Goal: Transaction & Acquisition: Purchase product/service

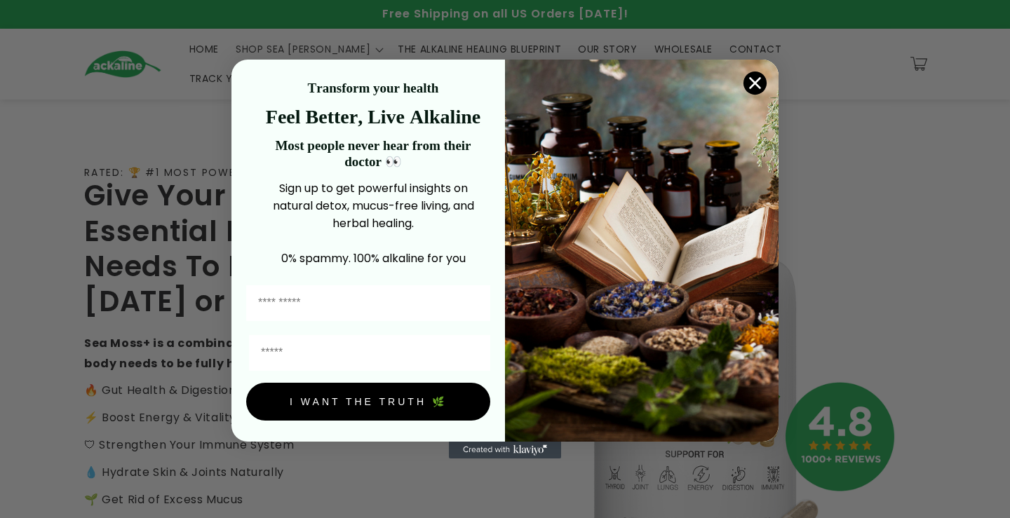
click at [756, 83] on icon "Close dialog" at bounding box center [756, 84] width 10 height 10
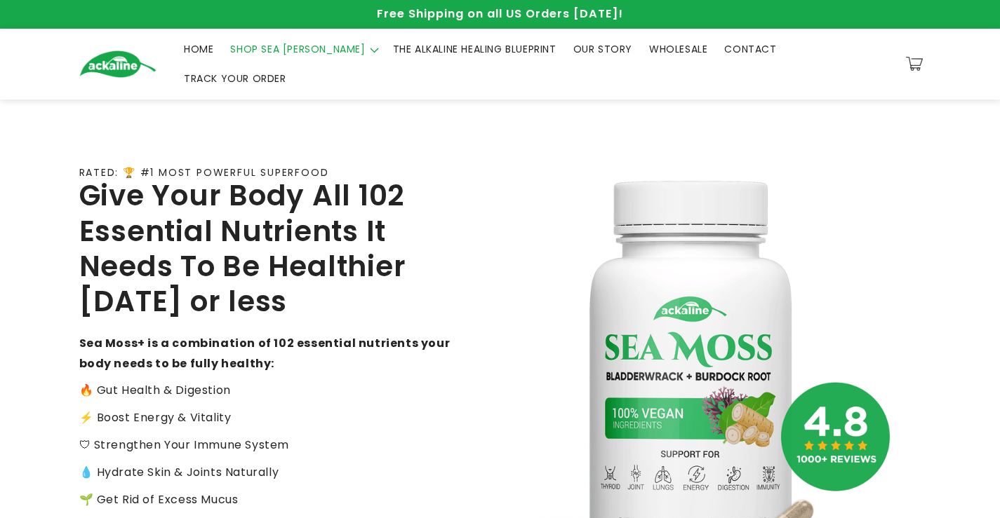
click at [281, 55] on span "SHOP SEA [PERSON_NAME]" at bounding box center [297, 49] width 135 height 13
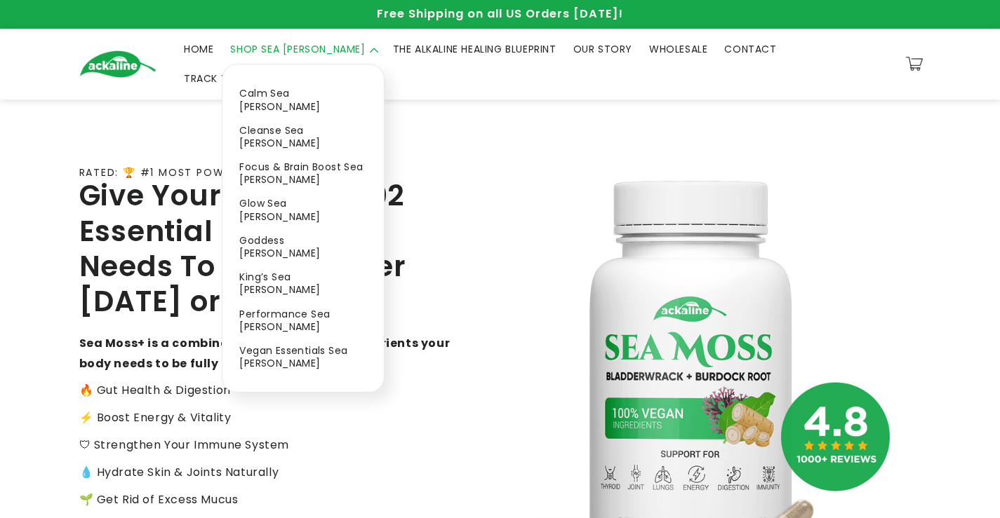
click at [279, 91] on link "Calm Sea [PERSON_NAME]" at bounding box center [302, 99] width 161 height 36
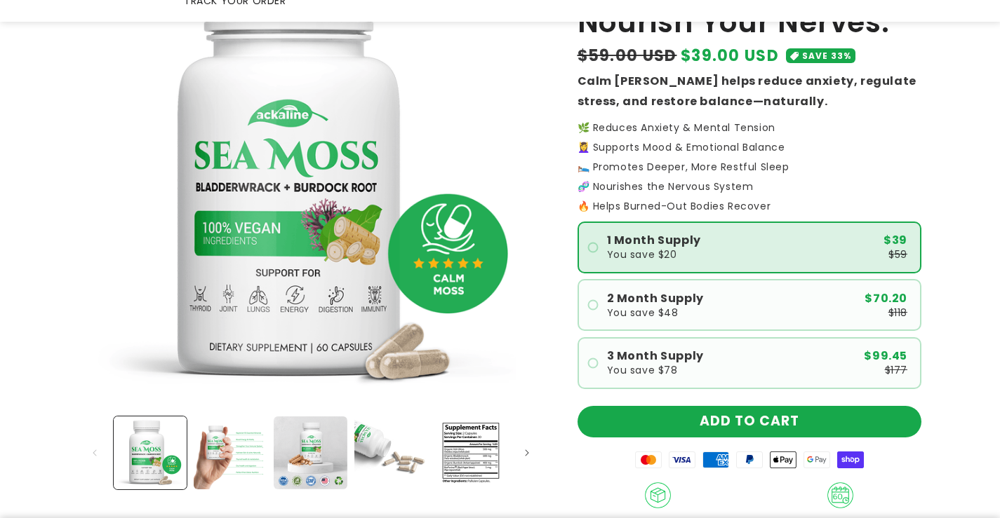
scroll to position [351, 0]
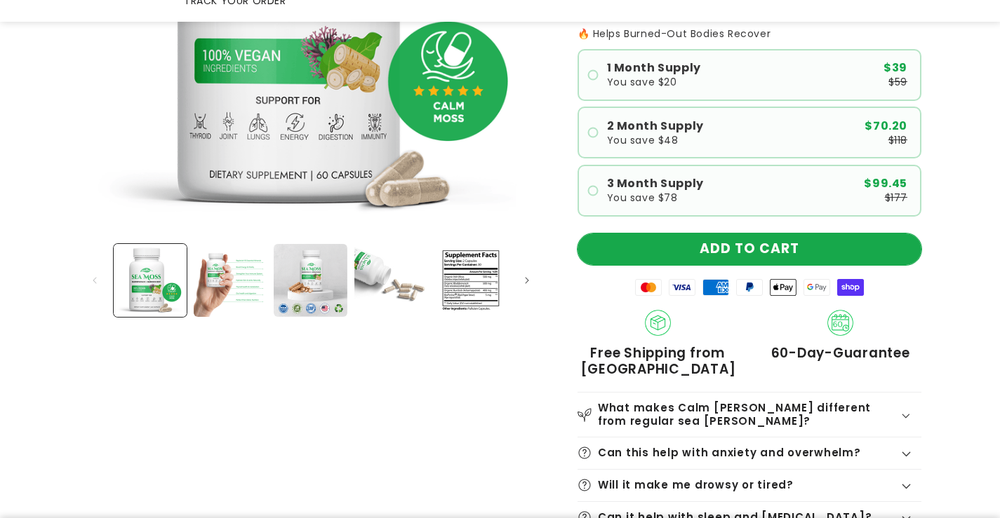
click at [713, 234] on button "ADD TO CART" at bounding box center [749, 250] width 344 height 32
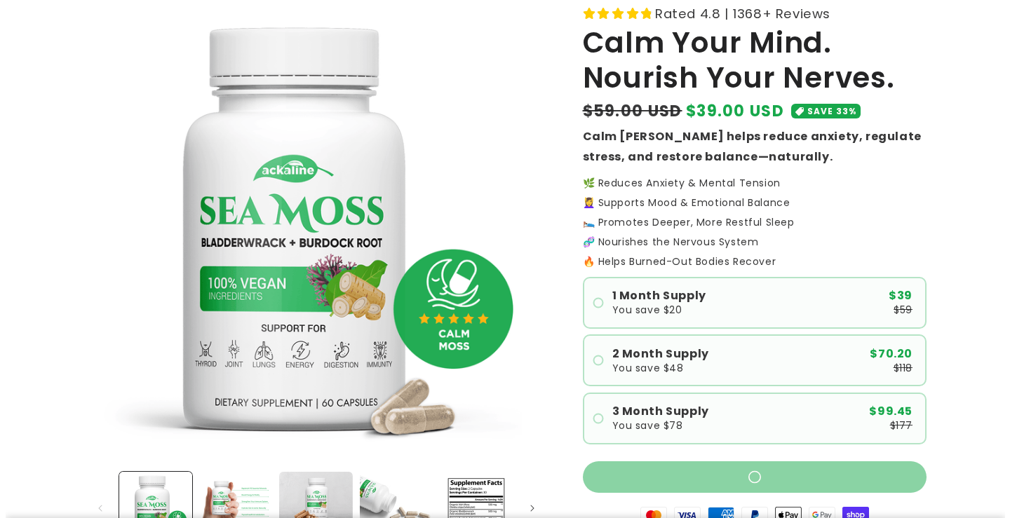
scroll to position [0, 0]
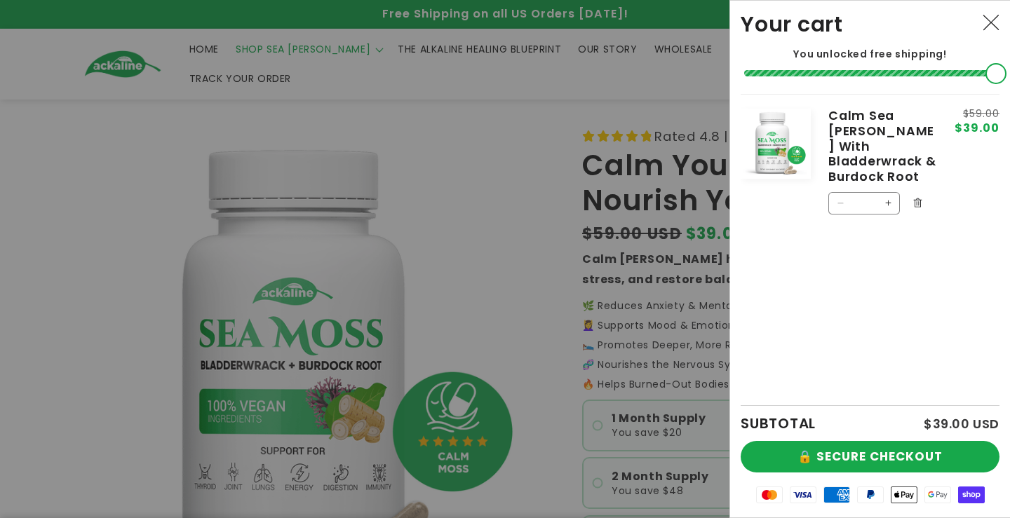
click at [272, 58] on div at bounding box center [505, 259] width 1010 height 518
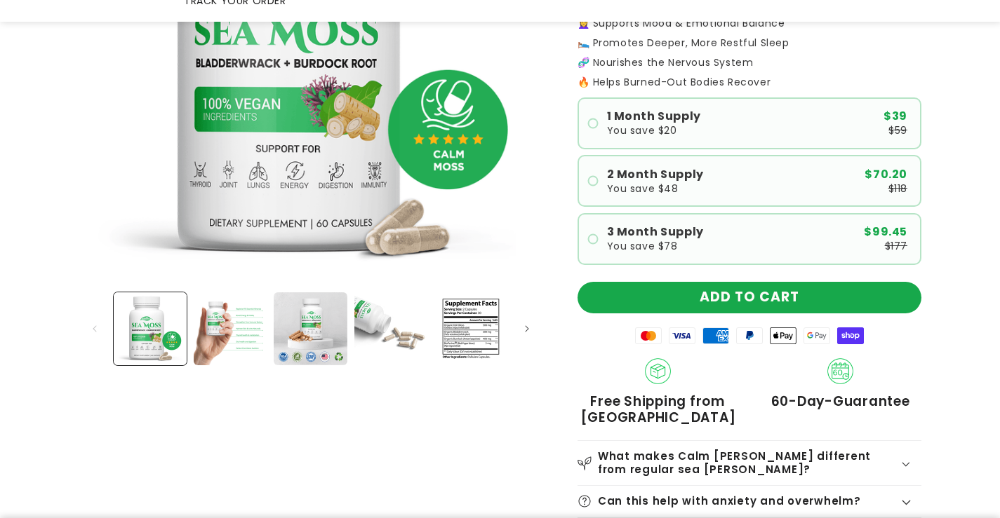
click at [270, 61] on img "Gallery Viewer" at bounding box center [310, 54] width 463 height 463
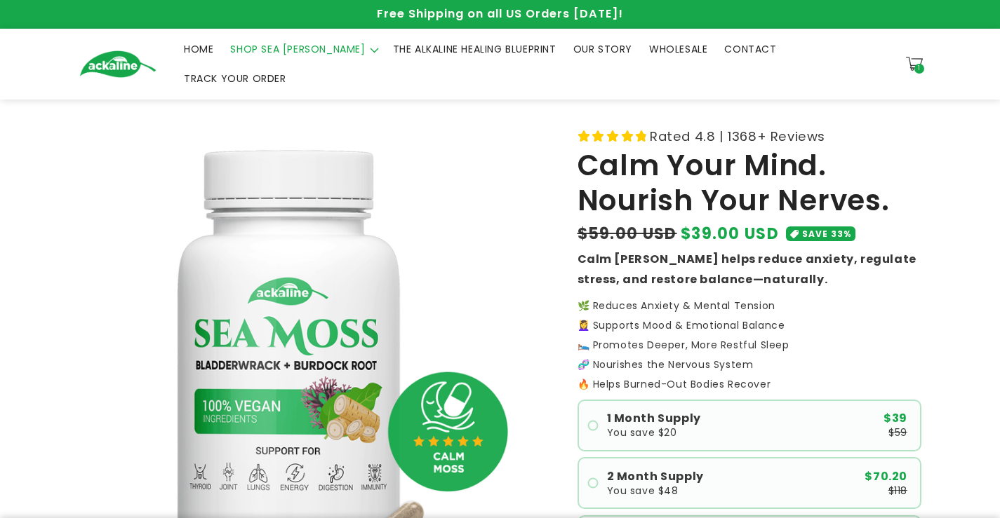
click at [270, 63] on summary "SHOP SEA [PERSON_NAME]" at bounding box center [303, 48] width 162 height 29
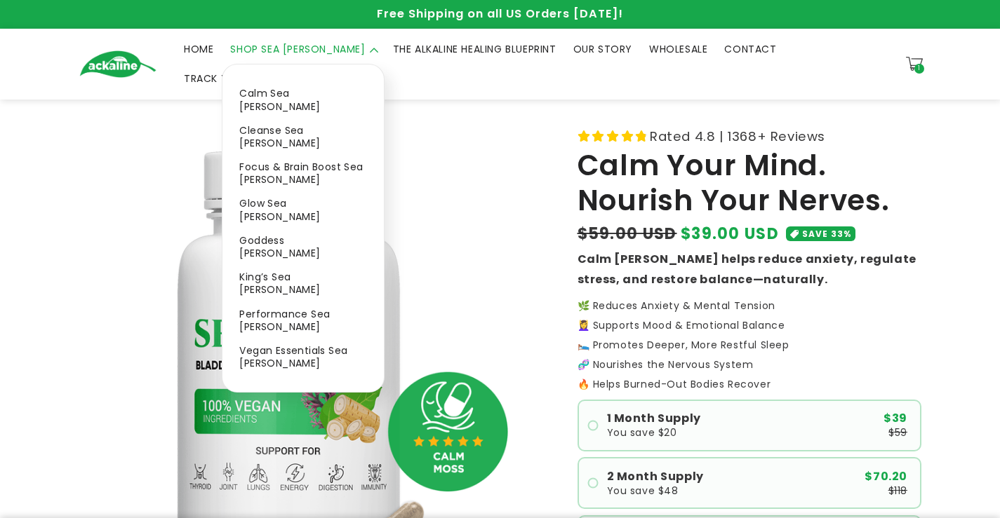
click at [262, 155] on link "Focus & Brain Boost Sea [PERSON_NAME]" at bounding box center [302, 173] width 161 height 36
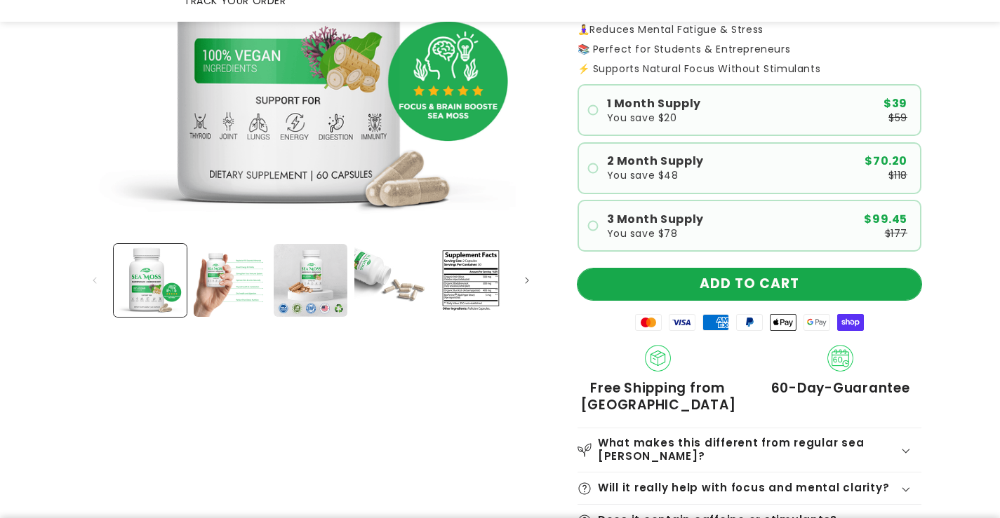
click at [689, 269] on button "ADD TO CART" at bounding box center [749, 285] width 344 height 32
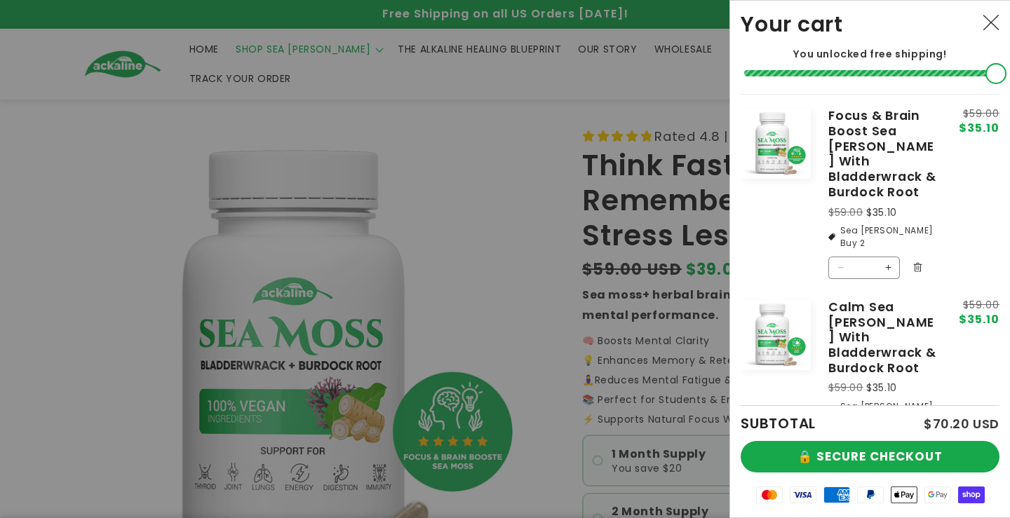
click at [256, 50] on div at bounding box center [505, 259] width 1010 height 518
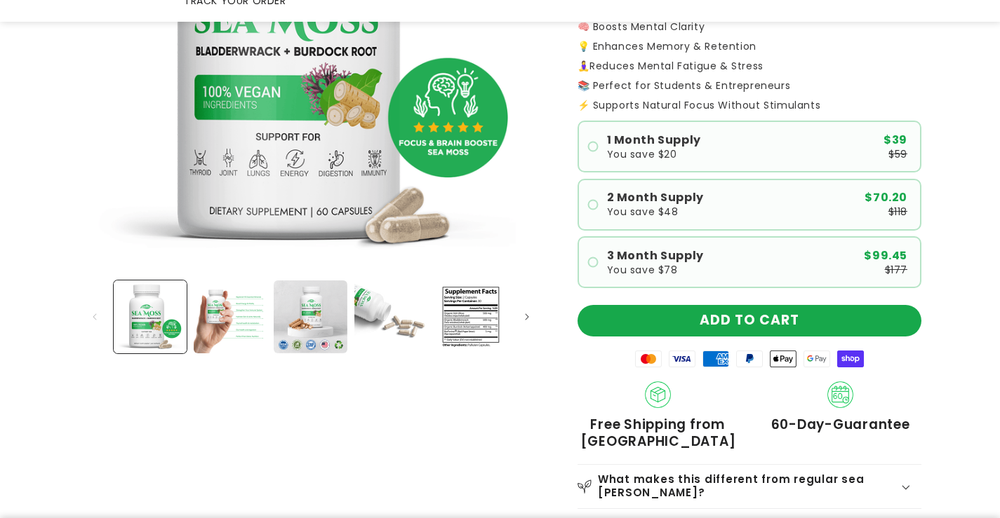
click at [256, 50] on img "Gallery Viewer" at bounding box center [310, 42] width 463 height 463
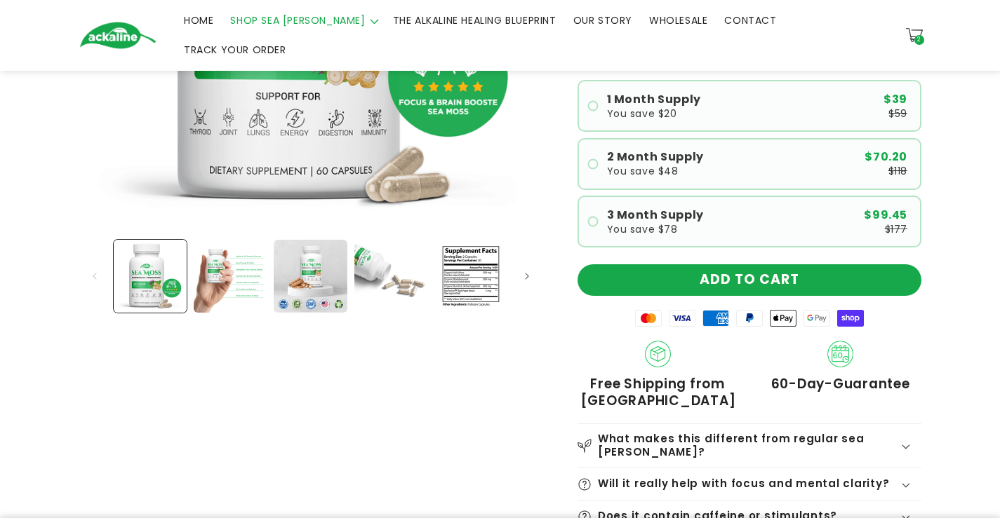
scroll to position [4, 0]
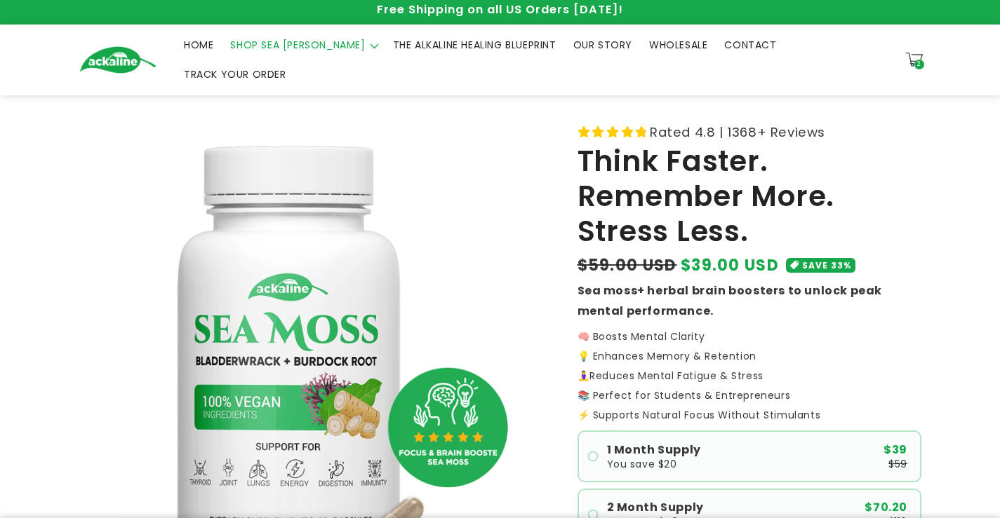
click at [279, 60] on summary "SHOP SEA [PERSON_NAME]" at bounding box center [303, 44] width 162 height 29
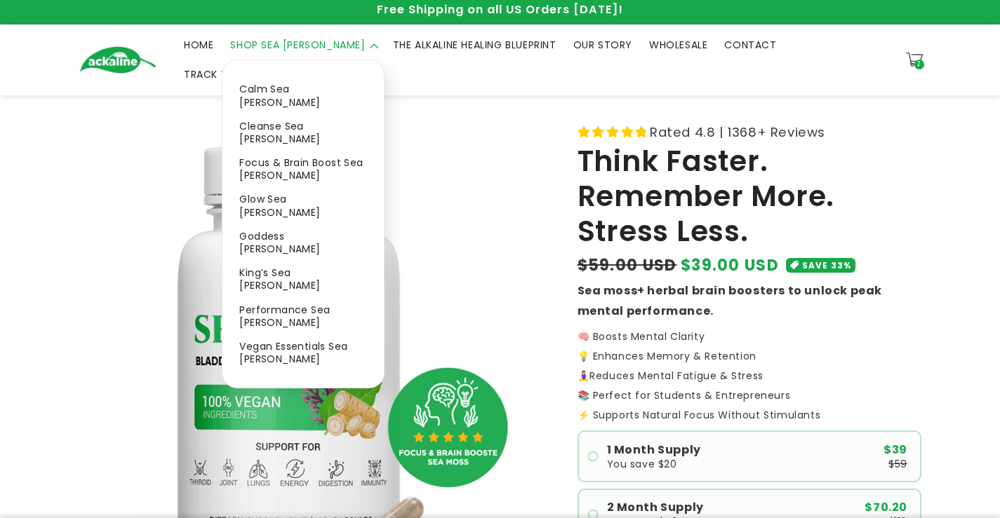
click at [262, 261] on link "King’s Sea [PERSON_NAME]" at bounding box center [302, 279] width 161 height 36
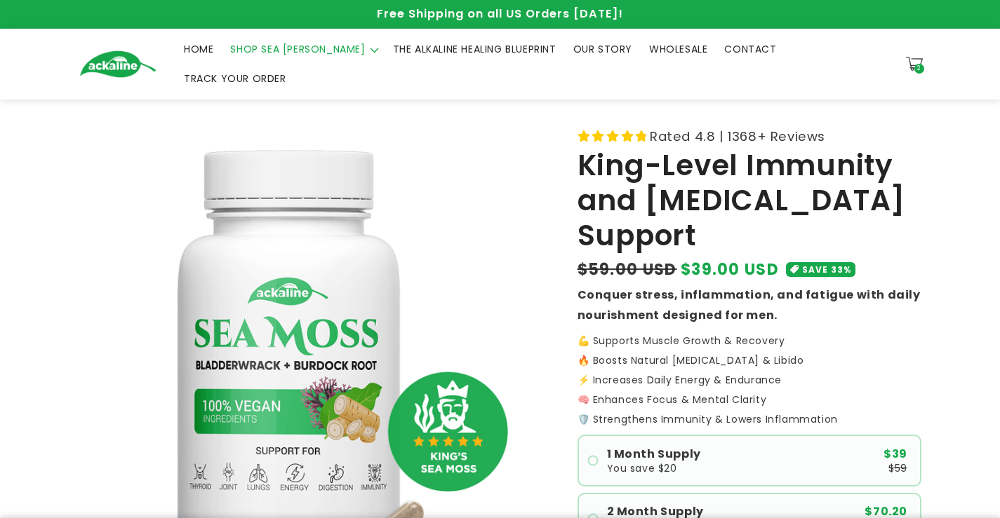
scroll to position [351, 0]
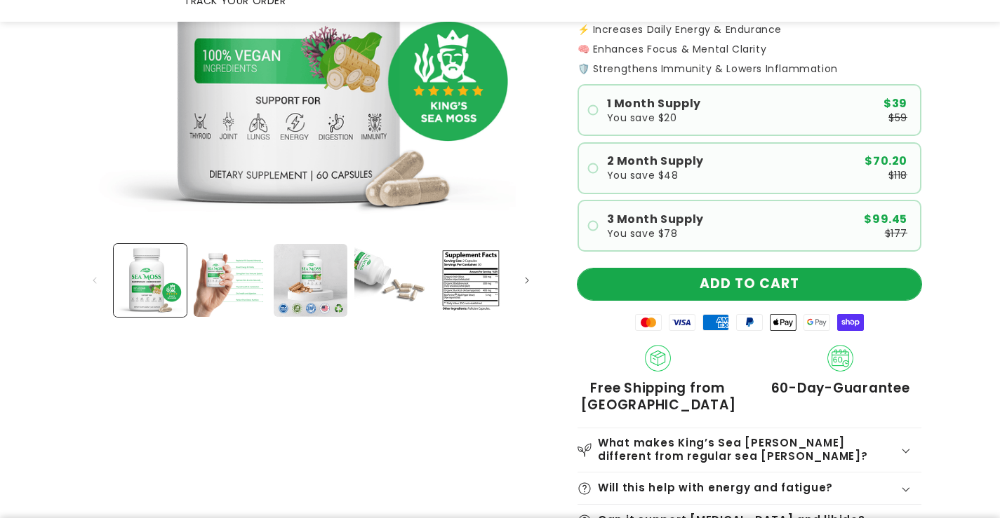
click at [731, 271] on button "ADD TO CART" at bounding box center [749, 285] width 344 height 32
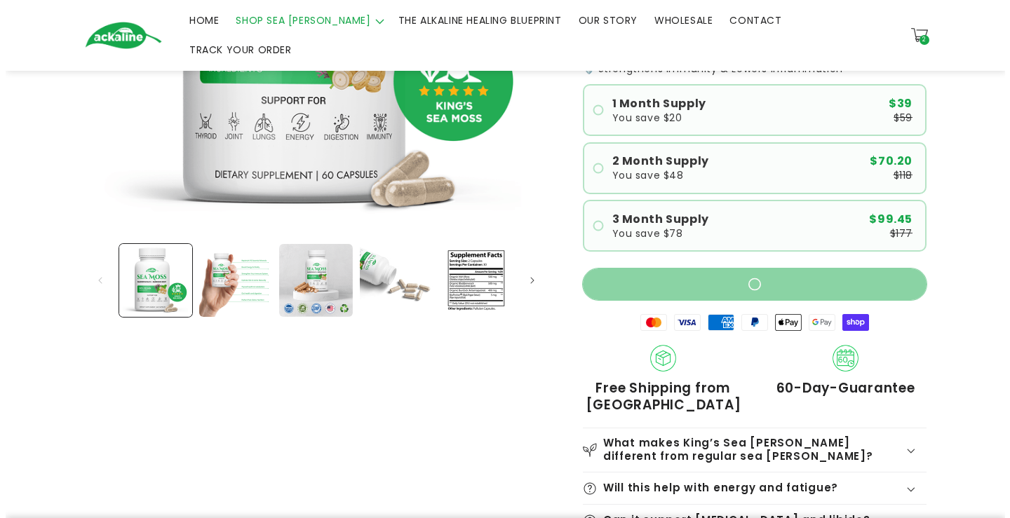
scroll to position [0, 0]
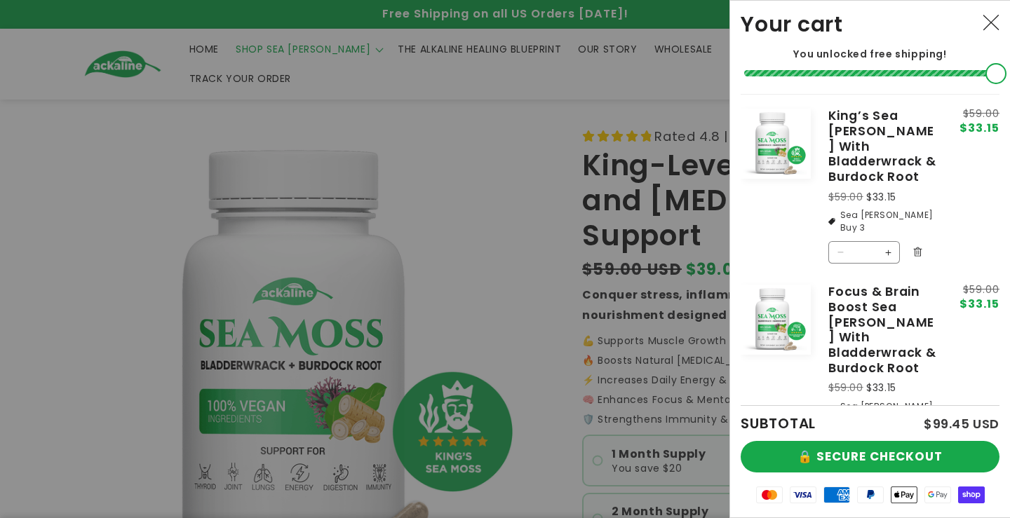
click at [576, 345] on div at bounding box center [505, 259] width 1010 height 518
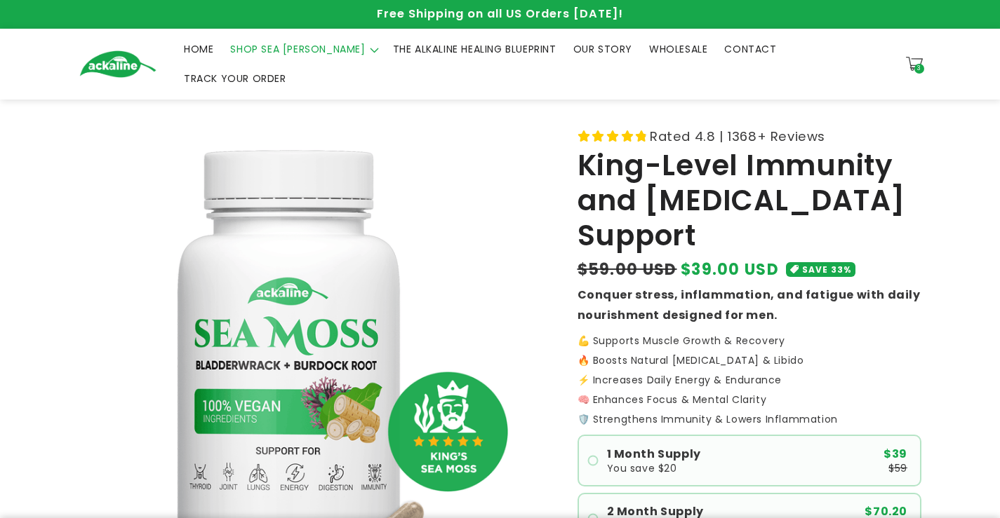
drag, startPoint x: 290, startPoint y: 67, endPoint x: 301, endPoint y: 53, distance: 17.5
click at [291, 64] on summary "SHOP SEA [PERSON_NAME]" at bounding box center [303, 48] width 162 height 29
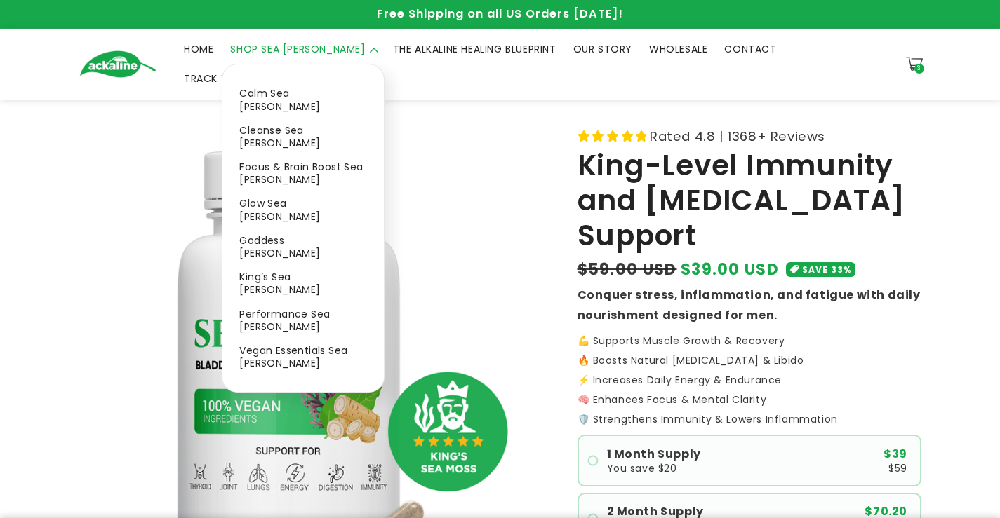
click at [279, 302] on link "Performance Sea [PERSON_NAME]" at bounding box center [302, 320] width 161 height 36
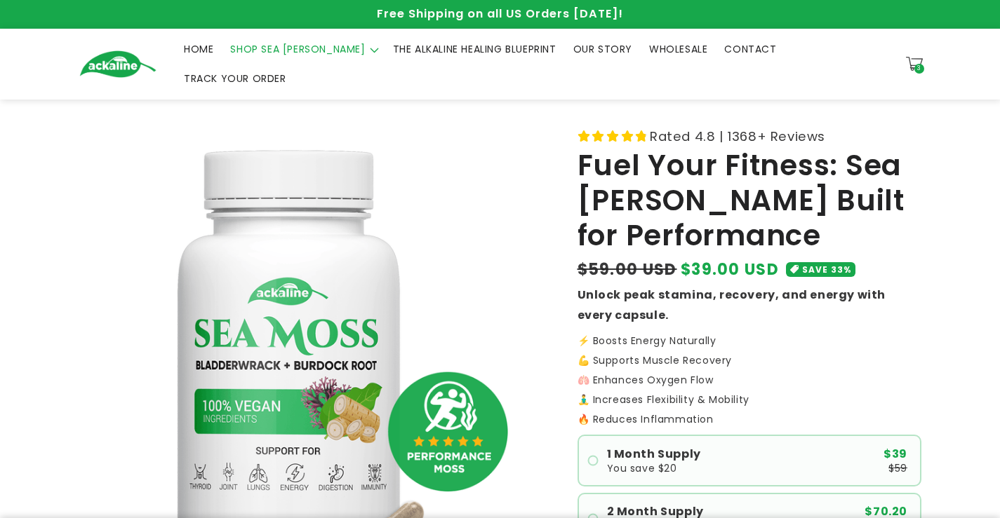
scroll to position [281, 0]
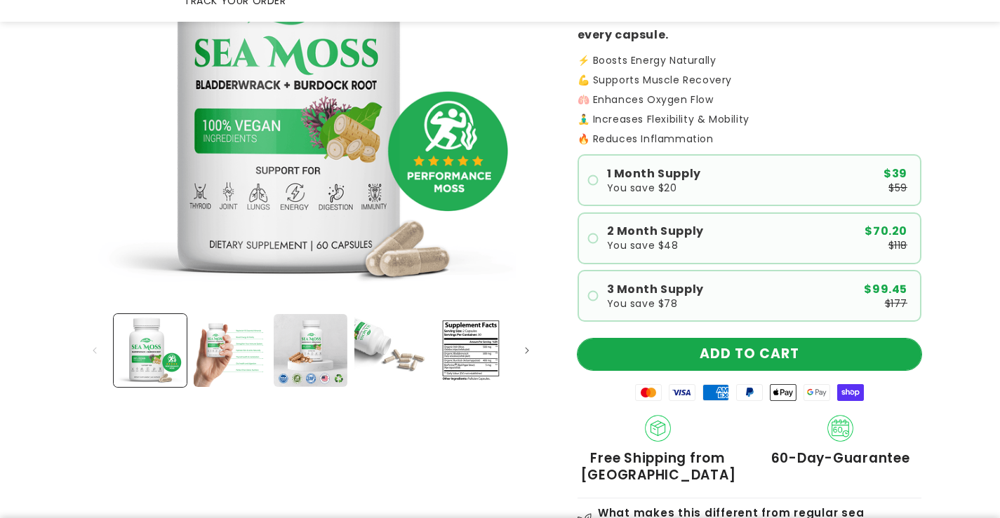
click at [706, 339] on button "ADD TO CART" at bounding box center [749, 355] width 344 height 32
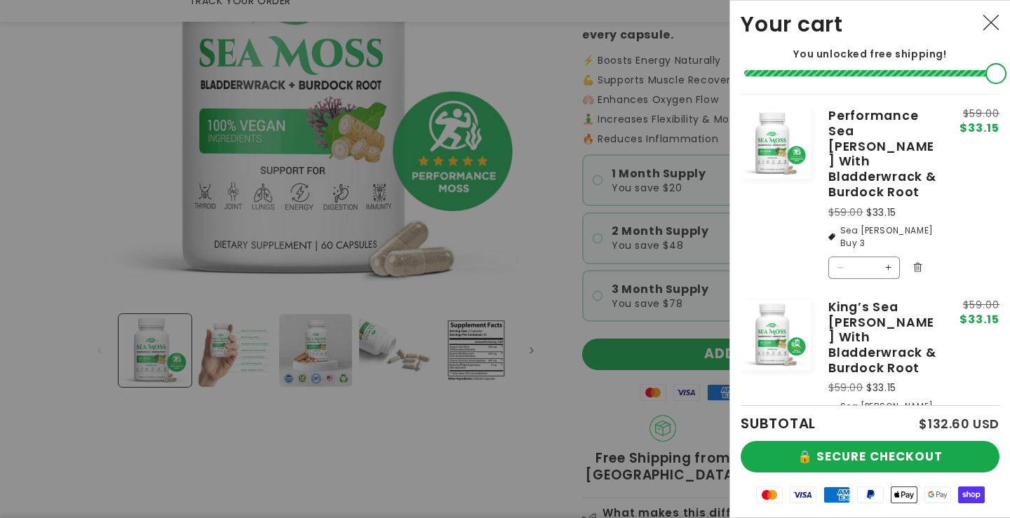
click at [625, 218] on div at bounding box center [505, 259] width 1010 height 518
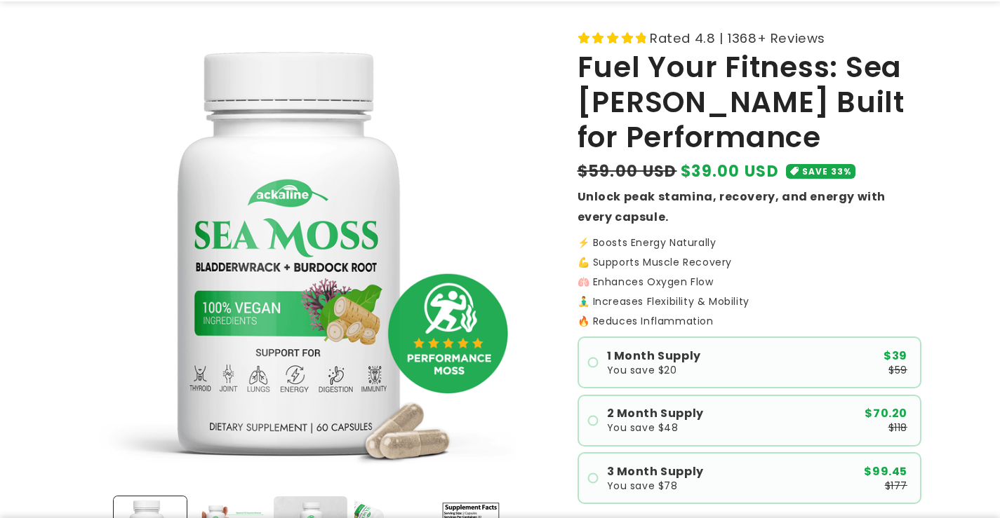
scroll to position [0, 0]
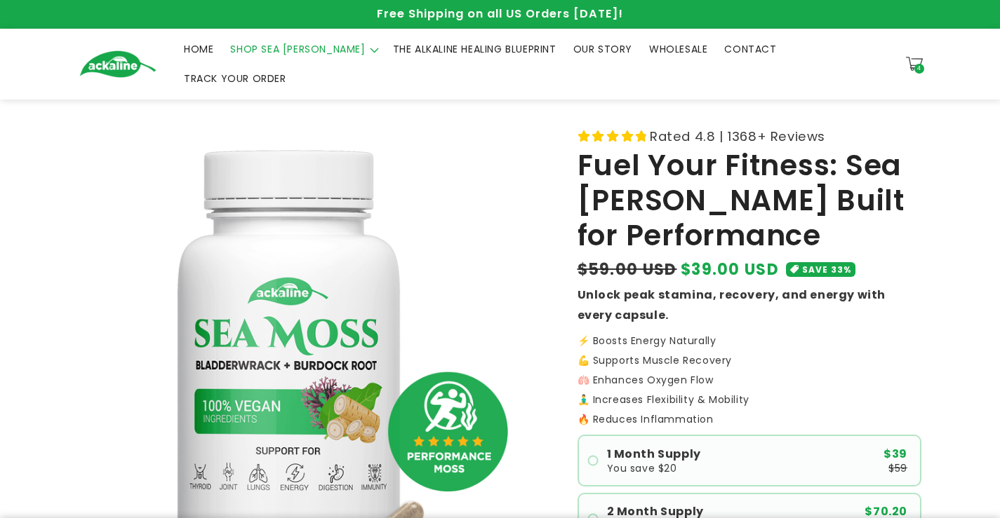
click at [302, 74] on header "Menu HOME SHOP SEA [PERSON_NAME] SHOP SEA [PERSON_NAME] Calm Sea [PERSON_NAME] …" at bounding box center [500, 64] width 912 height 70
click at [316, 58] on summary "SHOP SEA [PERSON_NAME]" at bounding box center [303, 48] width 162 height 29
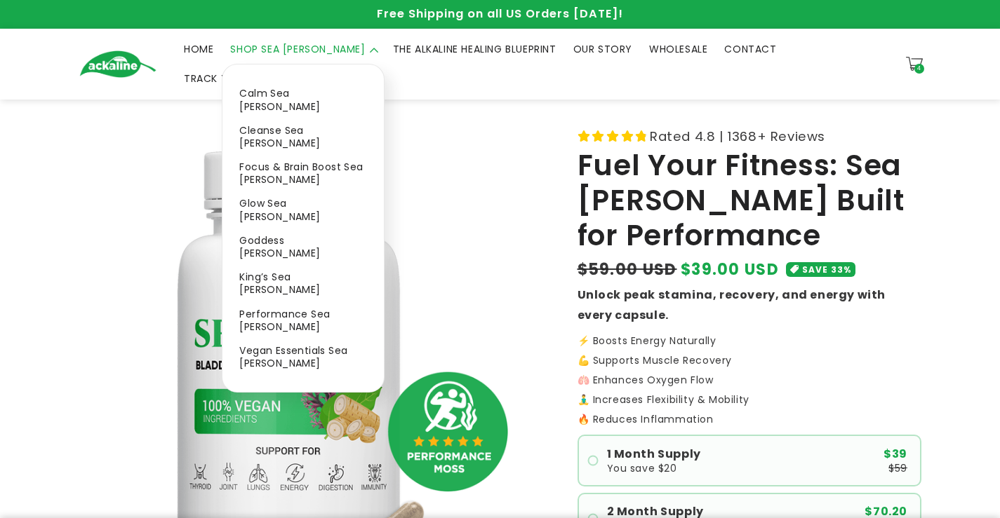
click at [278, 339] on link "Vegan Essentials Sea [PERSON_NAME]" at bounding box center [302, 357] width 161 height 36
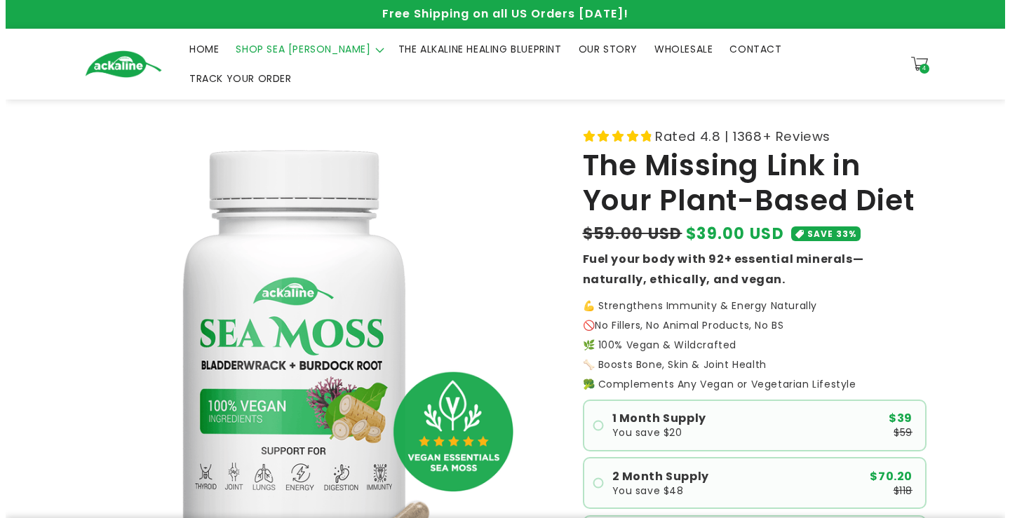
scroll to position [421, 0]
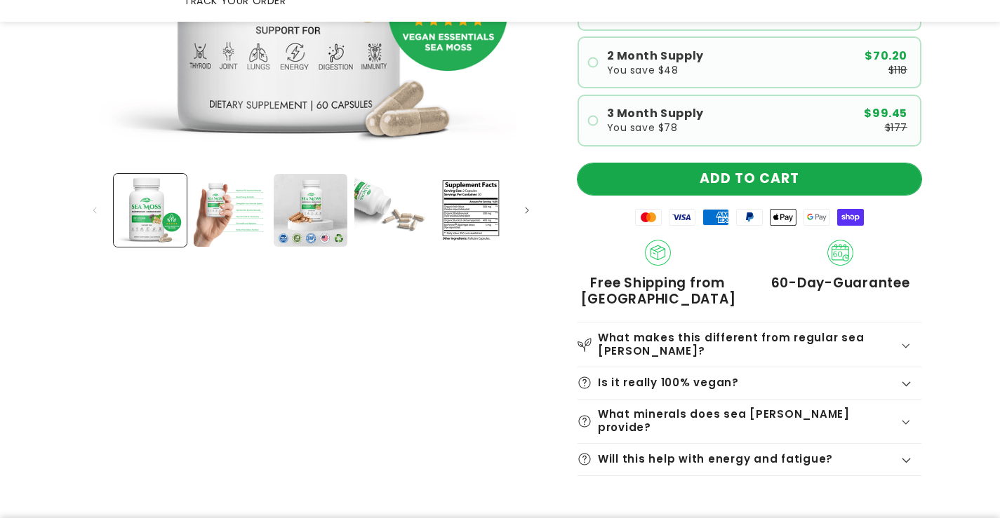
click at [722, 163] on button "ADD TO CART" at bounding box center [749, 179] width 344 height 32
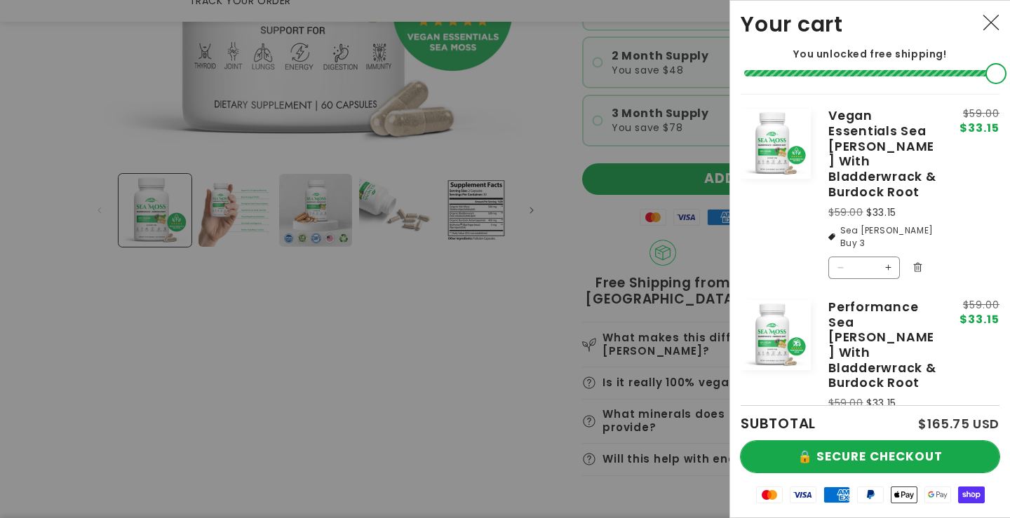
click at [801, 450] on button "🔒 SECURE CHECKOUT" at bounding box center [870, 457] width 259 height 32
